Goal: Task Accomplishment & Management: Manage account settings

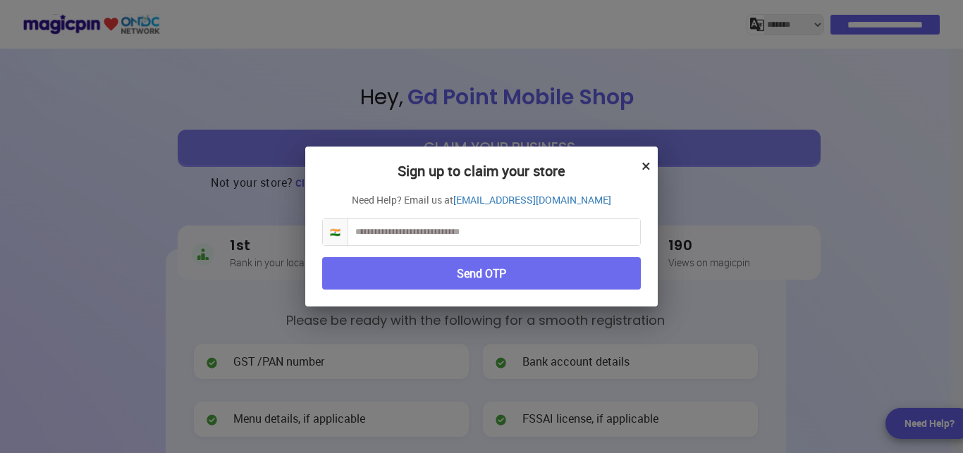
select select "*******"
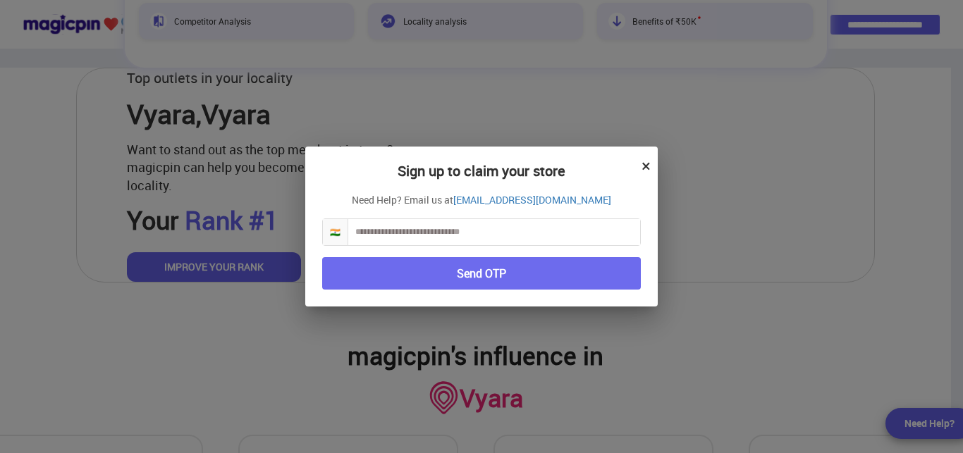
click at [645, 169] on button "×" at bounding box center [646, 166] width 9 height 24
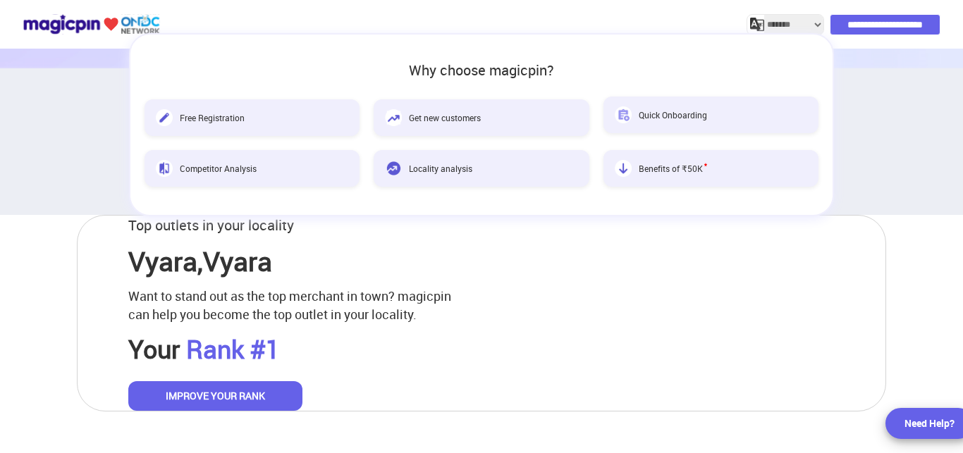
scroll to position [523, 0]
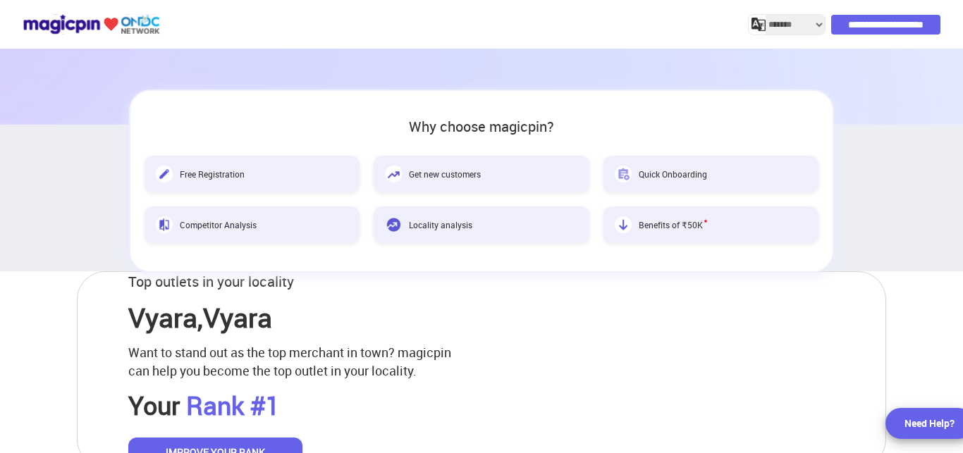
click at [871, 21] on input "**********" at bounding box center [885, 25] width 109 height 20
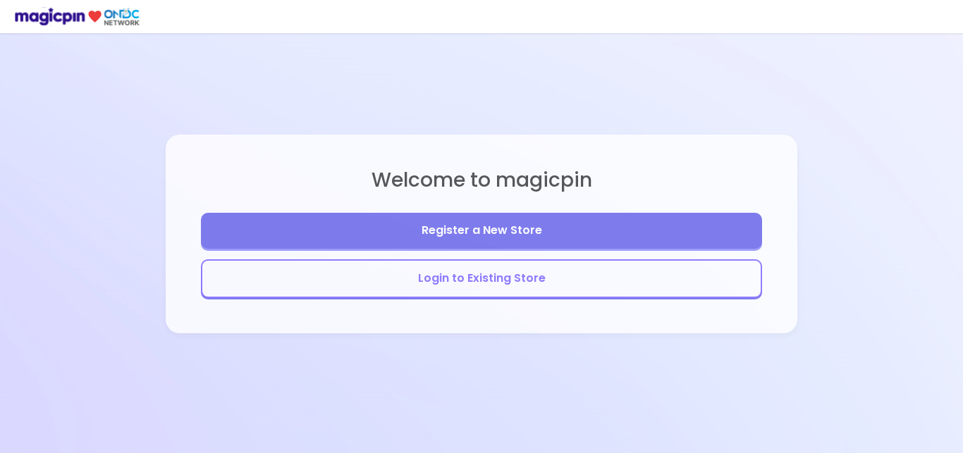
click at [554, 272] on button "Login to Existing Store" at bounding box center [481, 279] width 561 height 39
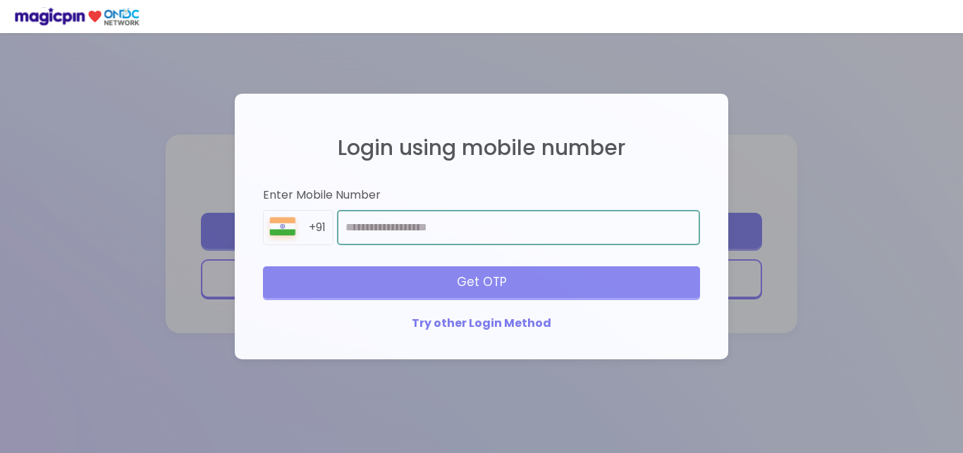
click at [476, 233] on input "number" at bounding box center [518, 227] width 363 height 35
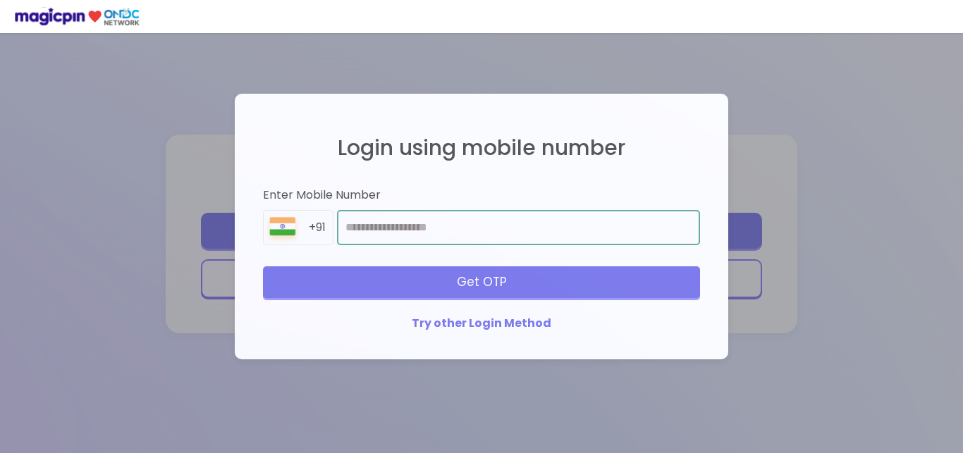
type input "**********"
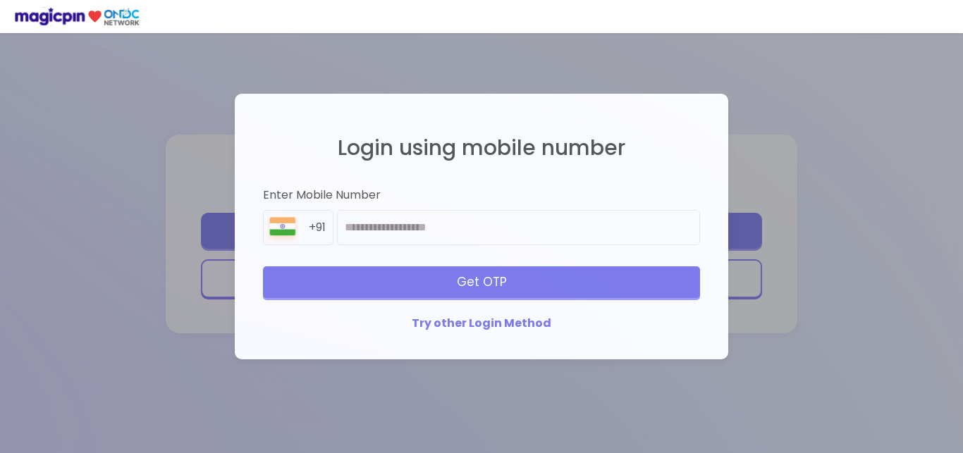
click at [412, 291] on div "Get OTP" at bounding box center [481, 282] width 437 height 31
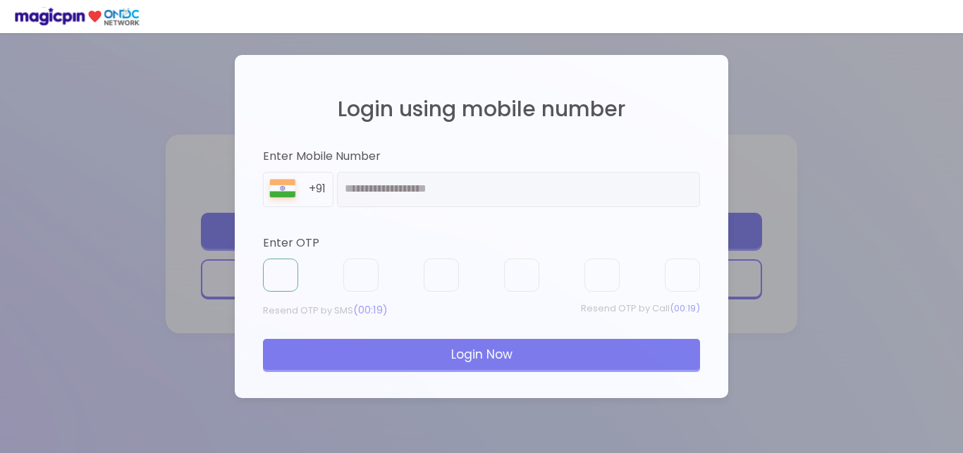
click at [276, 271] on input "text" at bounding box center [280, 276] width 35 height 34
type input "*"
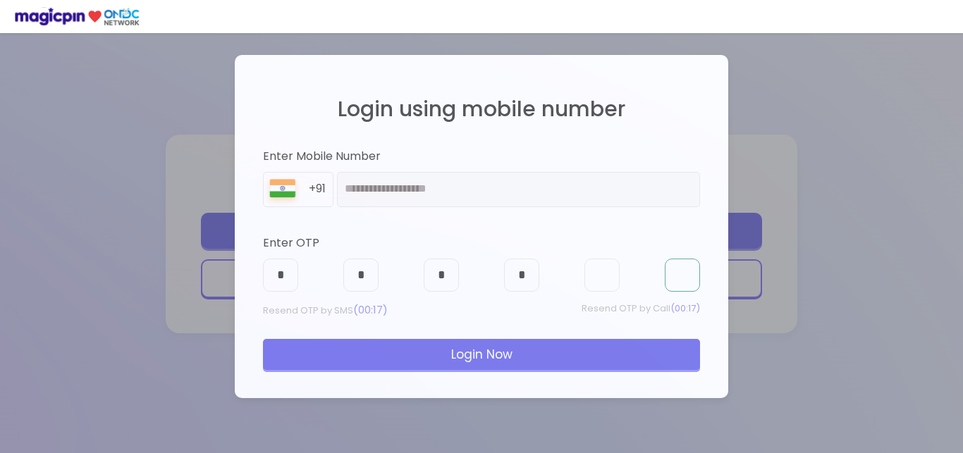
type input "*"
click at [552, 352] on div "Login Now" at bounding box center [481, 354] width 437 height 31
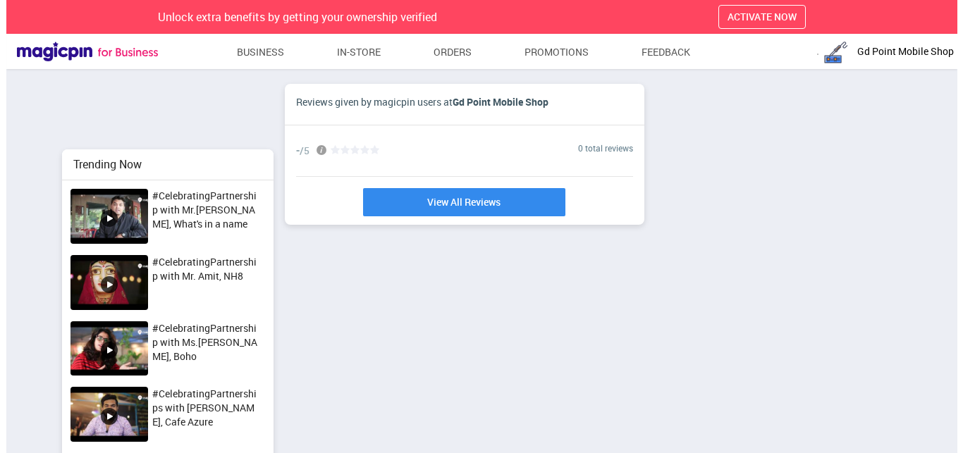
scroll to position [396, 939]
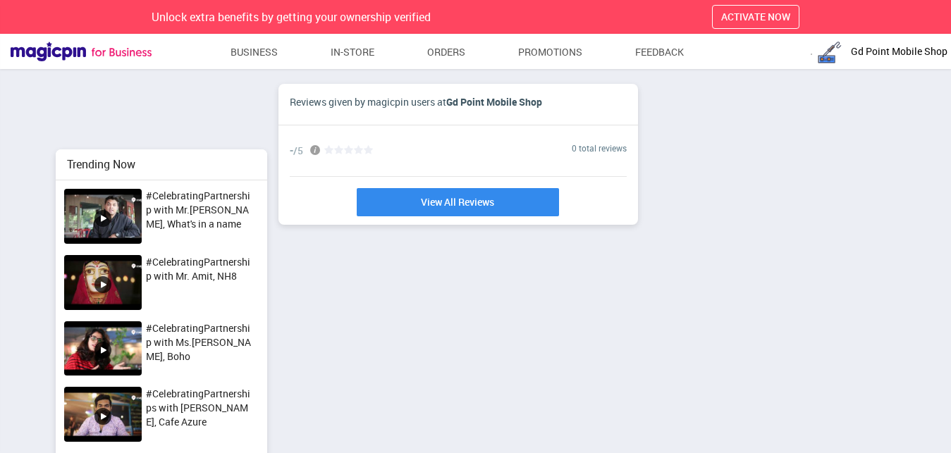
drag, startPoint x: 499, startPoint y: 202, endPoint x: 508, endPoint y: 201, distance: 10.0
click at [499, 202] on link "View All Reviews" at bounding box center [458, 202] width 202 height 28
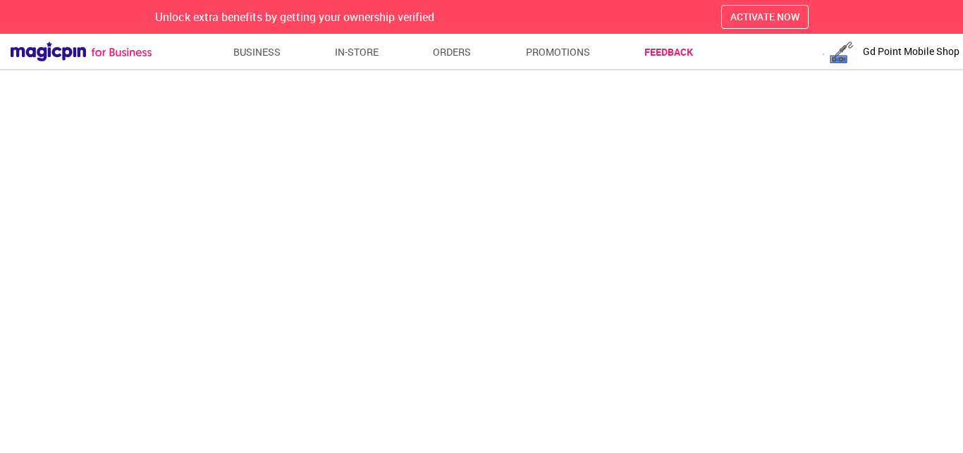
click at [285, 54] on ul "Business In-store Orders Promotions Feedback" at bounding box center [463, 51] width 623 height 25
click at [249, 55] on link "Business" at bounding box center [257, 51] width 48 height 25
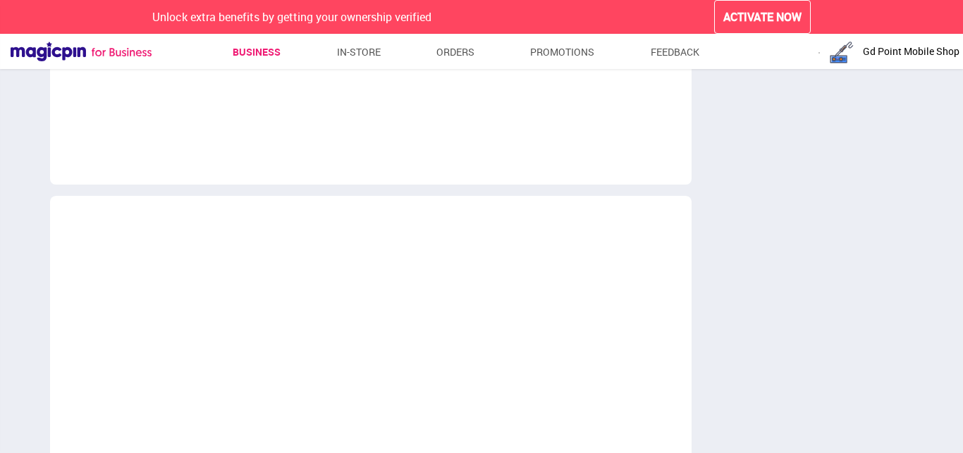
scroll to position [0, 0]
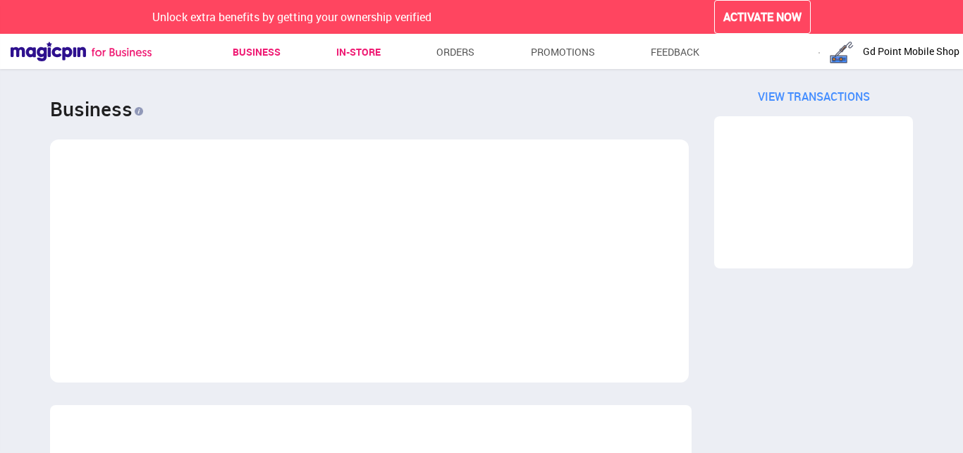
click at [360, 56] on link "In-store" at bounding box center [358, 51] width 44 height 25
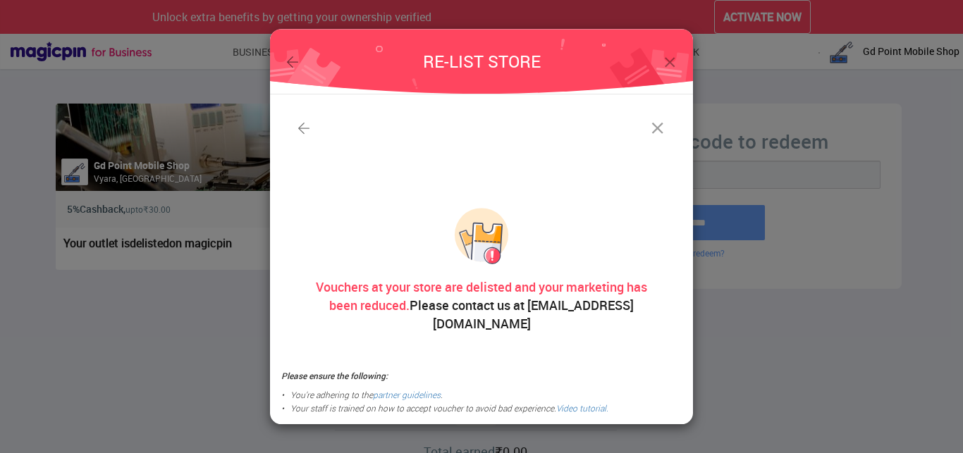
click at [658, 134] on img at bounding box center [658, 128] width 20 height 20
click at [200, 305] on div "RE-LIST STORE Vouchers at your store are delisted and your marketing has been r…" at bounding box center [481, 226] width 963 height 453
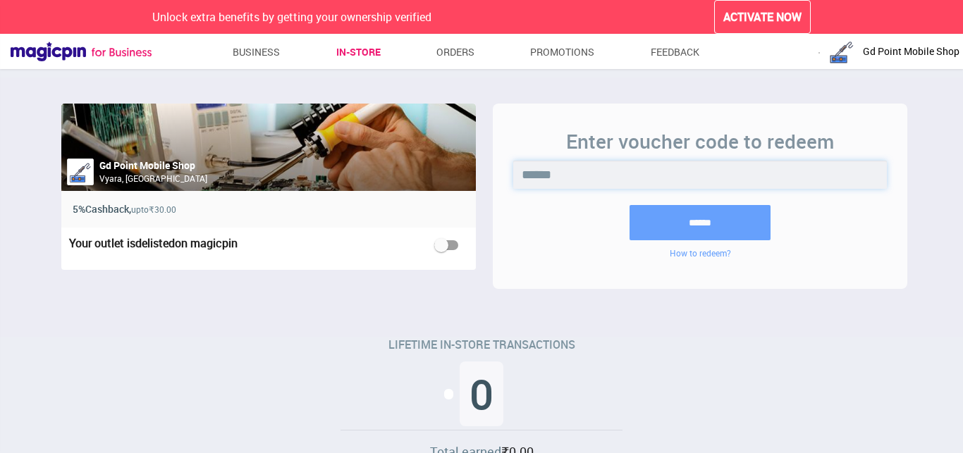
click at [539, 175] on input "******" at bounding box center [699, 175] width 373 height 28
drag, startPoint x: 575, startPoint y: 175, endPoint x: 539, endPoint y: 171, distance: 36.9
click at [539, 171] on input "******" at bounding box center [699, 175] width 373 height 28
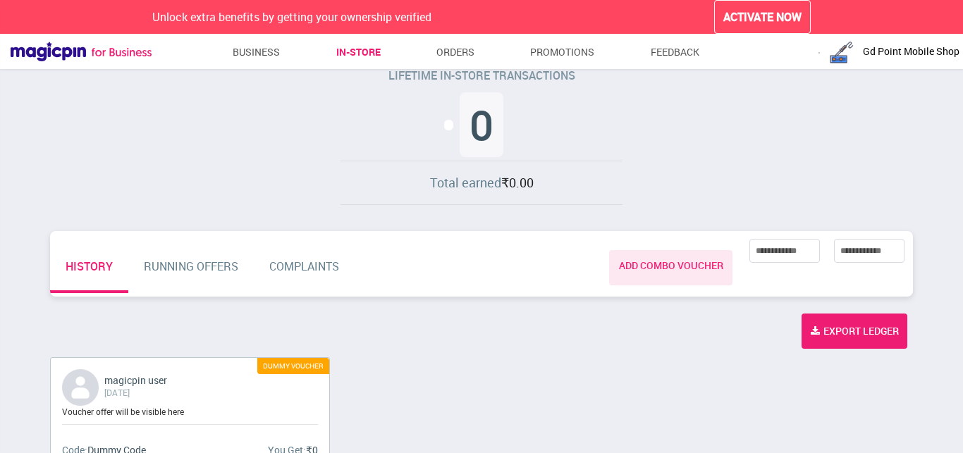
scroll to position [306, 0]
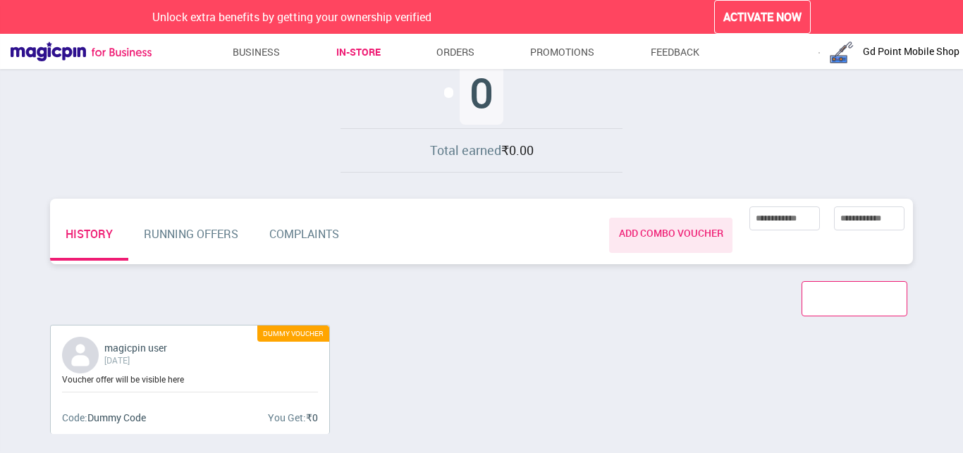
click at [812, 294] on div "Export Ledger" at bounding box center [855, 298] width 106 height 35
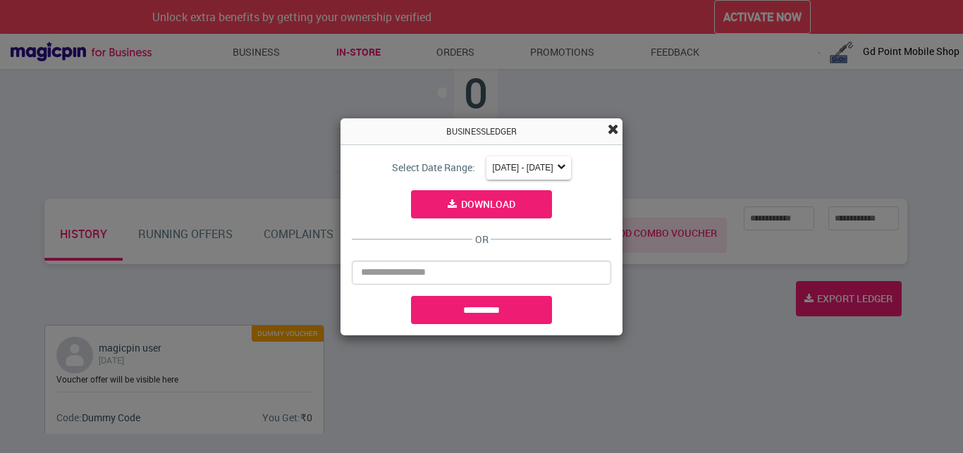
click at [608, 135] on div "BUSINESS LEDGER" at bounding box center [482, 131] width 282 height 27
click at [612, 121] on div "BUSINESS LEDGER" at bounding box center [482, 131] width 282 height 27
click at [611, 129] on span at bounding box center [613, 128] width 11 height 14
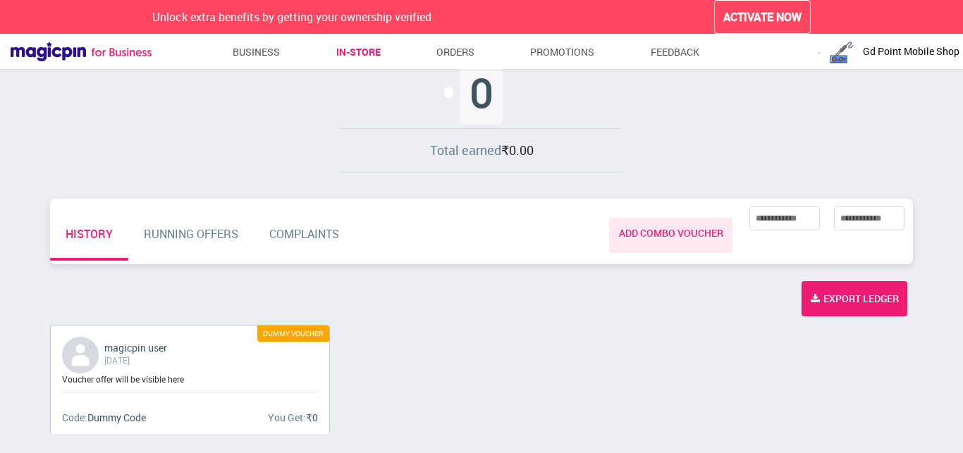
click at [99, 413] on span "Dummy Code" at bounding box center [116, 417] width 59 height 13
click at [100, 415] on span "Dummy Code" at bounding box center [116, 417] width 59 height 13
click at [113, 418] on span "Dummy Code" at bounding box center [116, 417] width 59 height 13
click at [121, 418] on span "Dummy Code" at bounding box center [116, 417] width 59 height 13
click at [129, 415] on span "Dummy Code" at bounding box center [116, 417] width 59 height 13
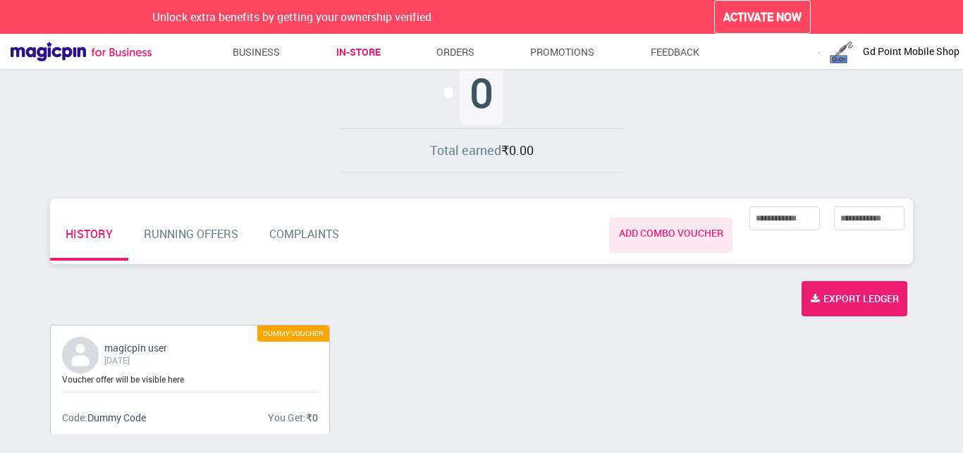
click at [285, 339] on div "Dummy Voucher" at bounding box center [293, 334] width 72 height 16
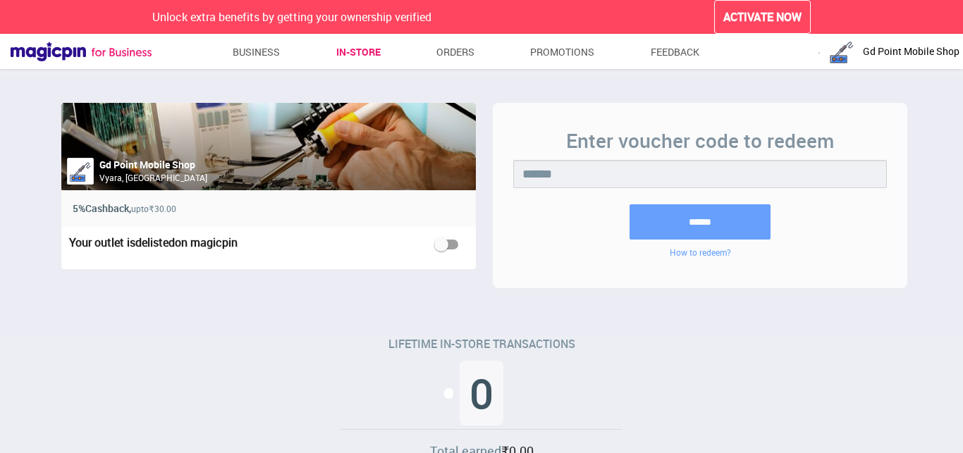
scroll to position [0, 0]
click at [455, 53] on link "Orders" at bounding box center [456, 51] width 38 height 25
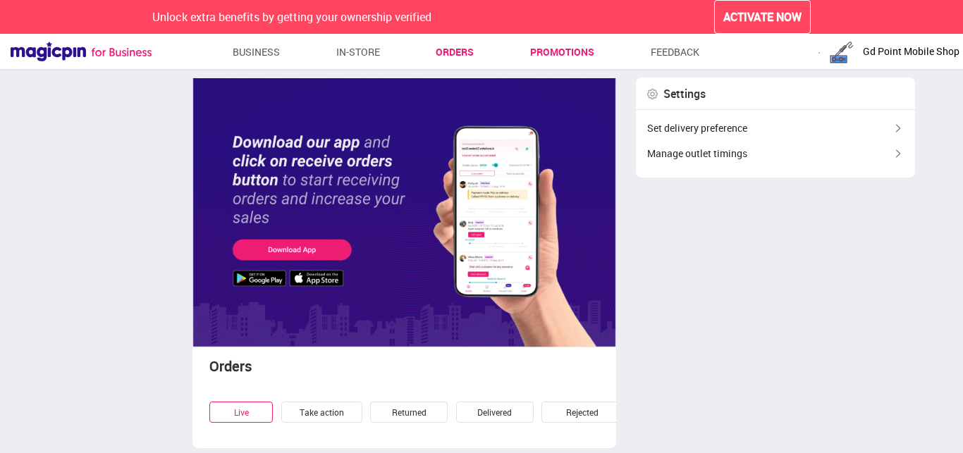
click at [585, 44] on link "Promotions" at bounding box center [562, 51] width 64 height 25
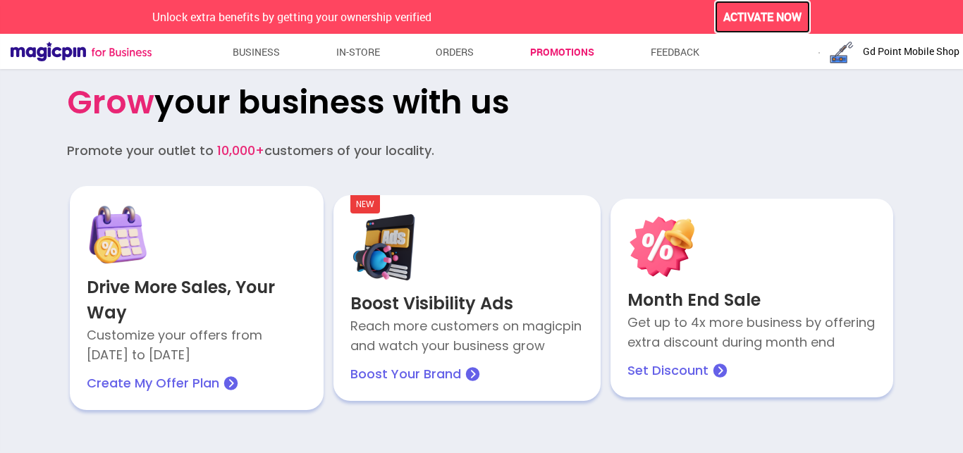
click at [747, 21] on span "ACTIVATE NOW" at bounding box center [763, 17] width 78 height 16
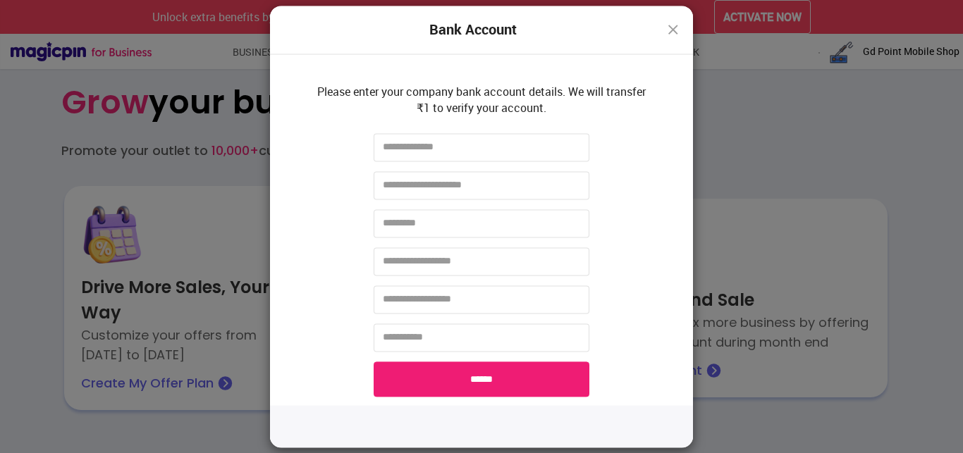
click at [668, 30] on img at bounding box center [673, 29] width 17 height 17
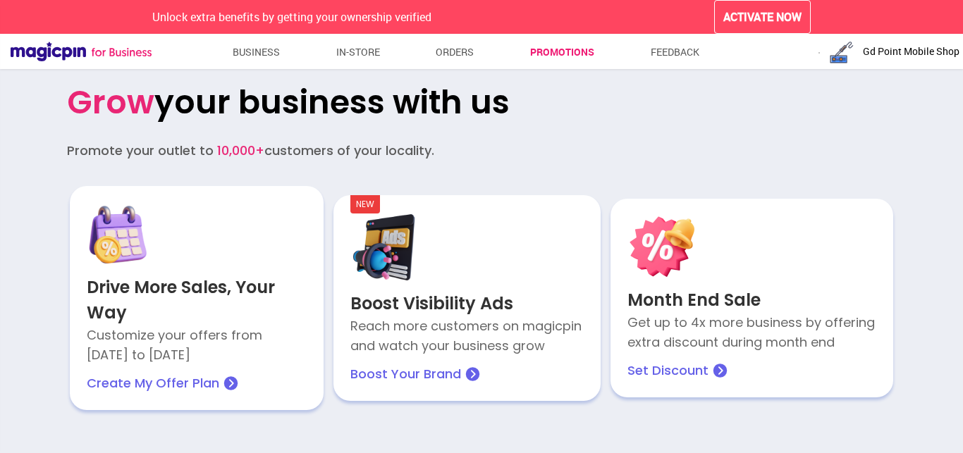
click at [647, 56] on li "Feedback" at bounding box center [672, 51] width 54 height 25
click at [657, 56] on link "Feedback" at bounding box center [675, 51] width 49 height 25
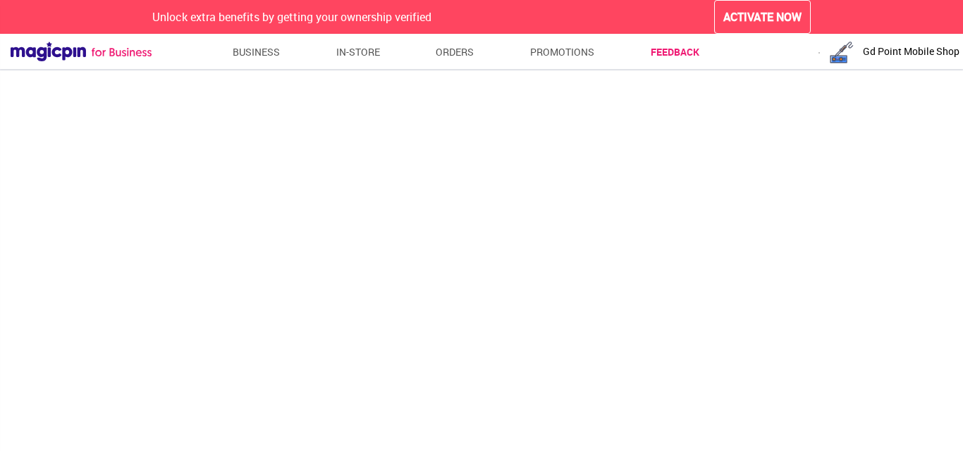
click at [211, 62] on ul "Business In-store Orders Promotions Feedback" at bounding box center [463, 53] width 623 height 29
click at [281, 51] on ul "Business In-store Orders Promotions Feedback" at bounding box center [463, 53] width 623 height 29
click at [286, 60] on ul "Business In-store Orders Promotions Feedback" at bounding box center [463, 53] width 623 height 29
click at [263, 54] on link "Business" at bounding box center [257, 51] width 48 height 25
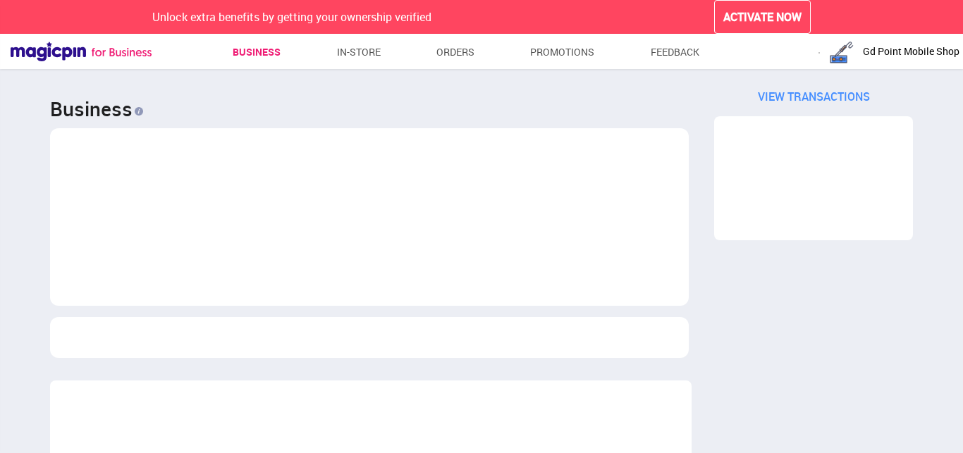
scroll to position [2380, 656]
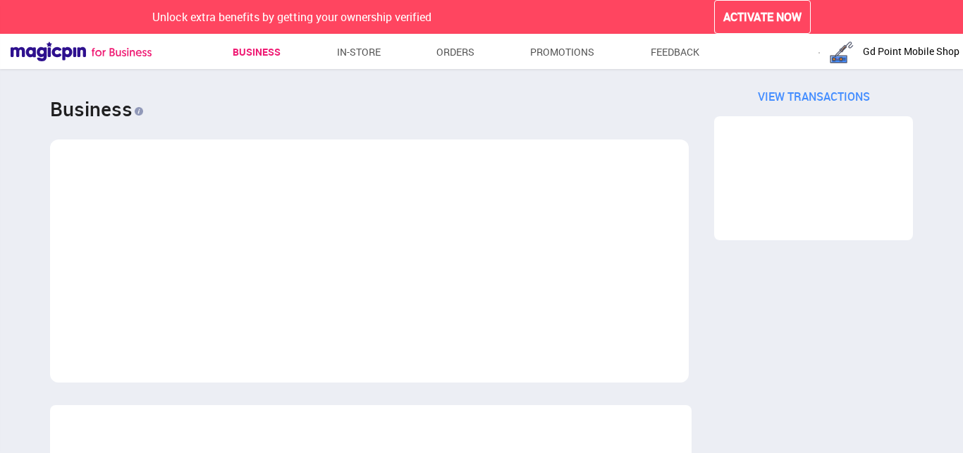
click at [897, 47] on span "Gd Point Mobile Shop" at bounding box center [911, 51] width 97 height 14
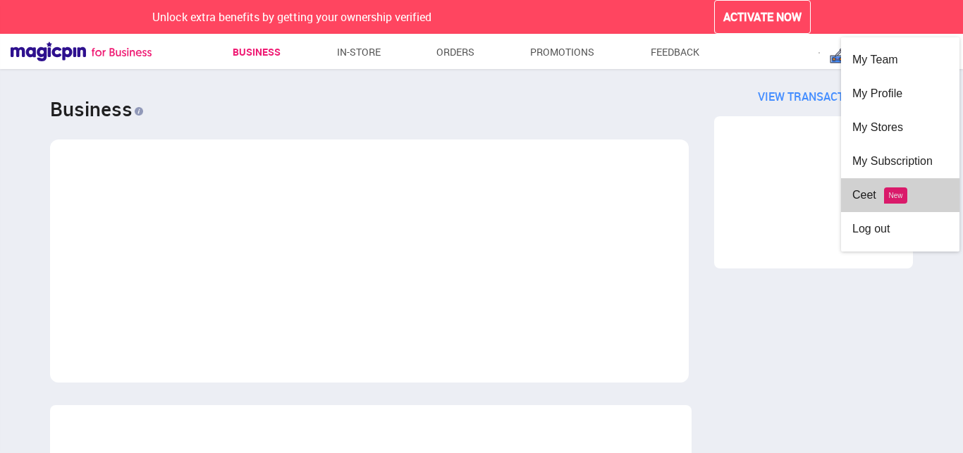
click at [910, 188] on div "Ceet New" at bounding box center [901, 195] width 96 height 34
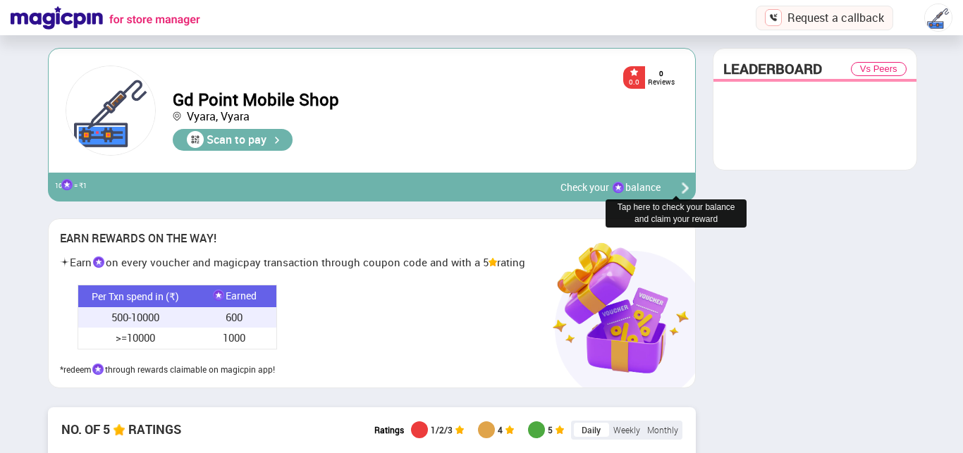
scroll to position [281, 639]
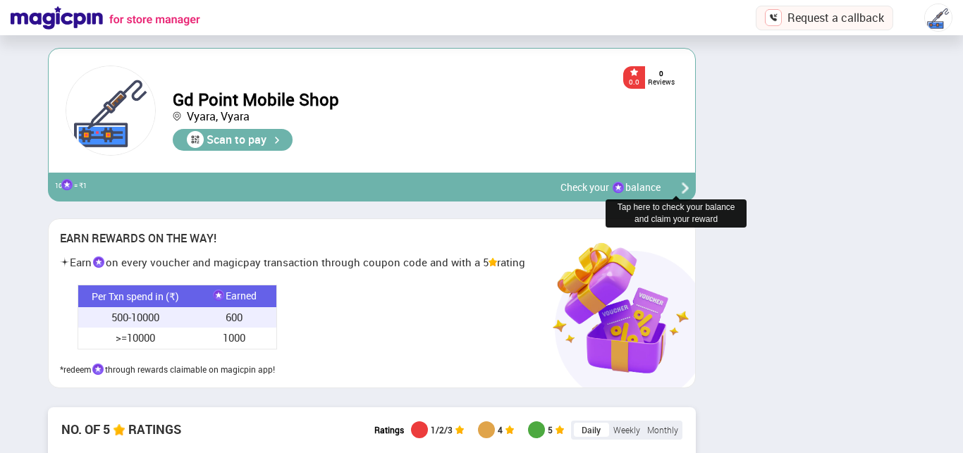
click at [262, 148] on div "Scan to pay" at bounding box center [233, 140] width 120 height 22
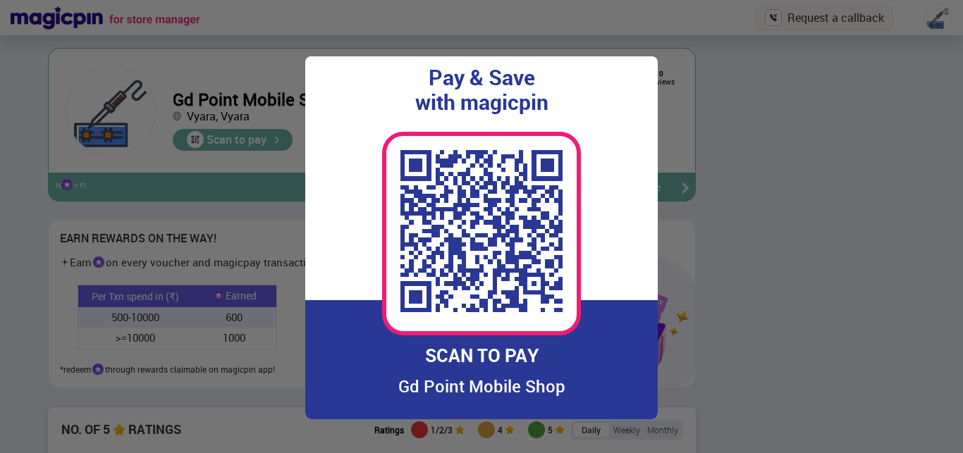
scroll to position [0, 0]
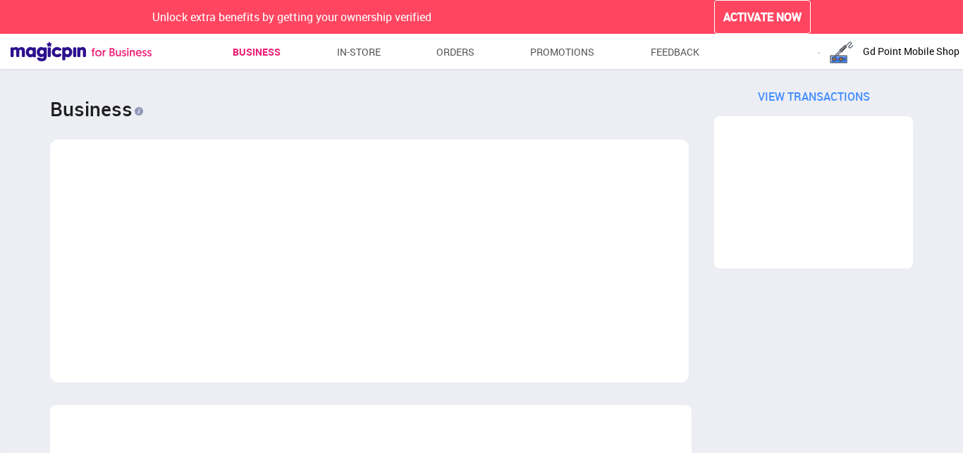
click at [927, 58] on span "Gd Point Mobile Shop" at bounding box center [911, 51] width 97 height 14
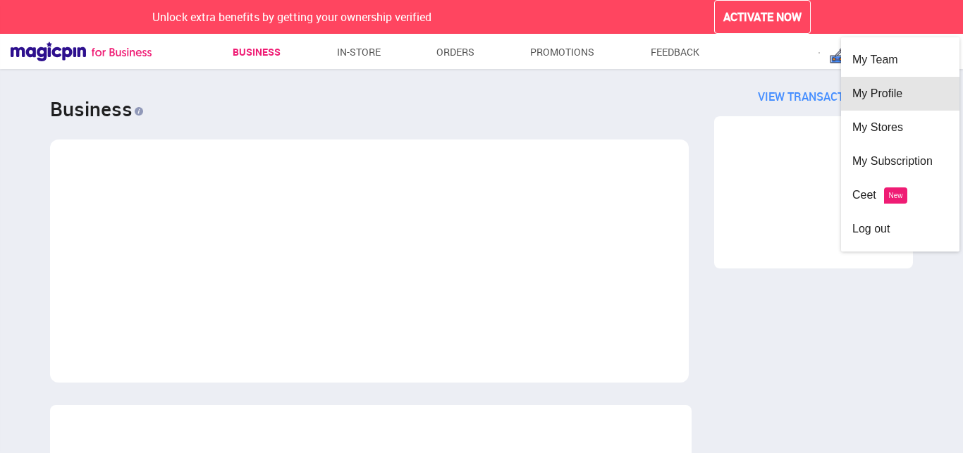
click at [891, 80] on div "My Profile" at bounding box center [901, 94] width 96 height 34
